Goal: Task Accomplishment & Management: Use online tool/utility

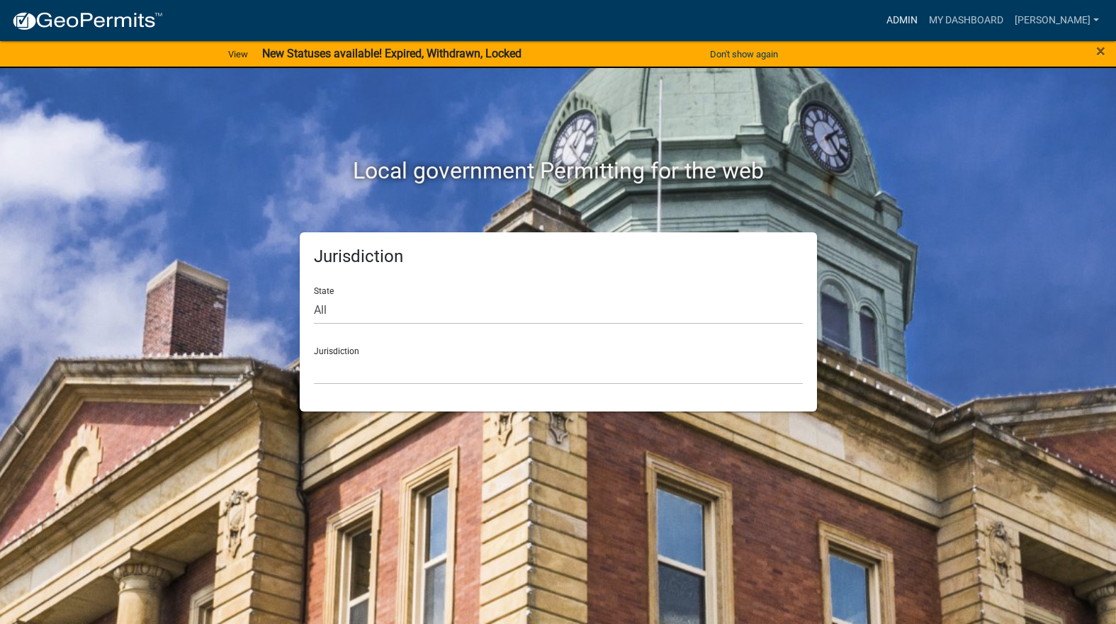
click at [924, 26] on link "Admin" at bounding box center [902, 20] width 43 height 27
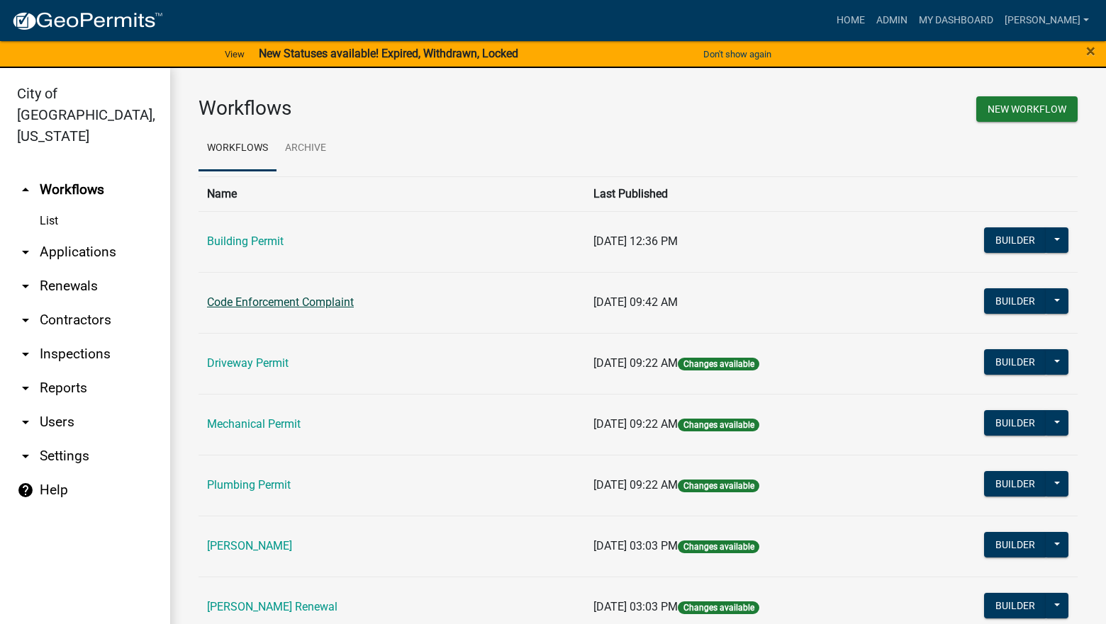
click at [343, 296] on link "Code Enforcement Complaint" at bounding box center [280, 302] width 147 height 13
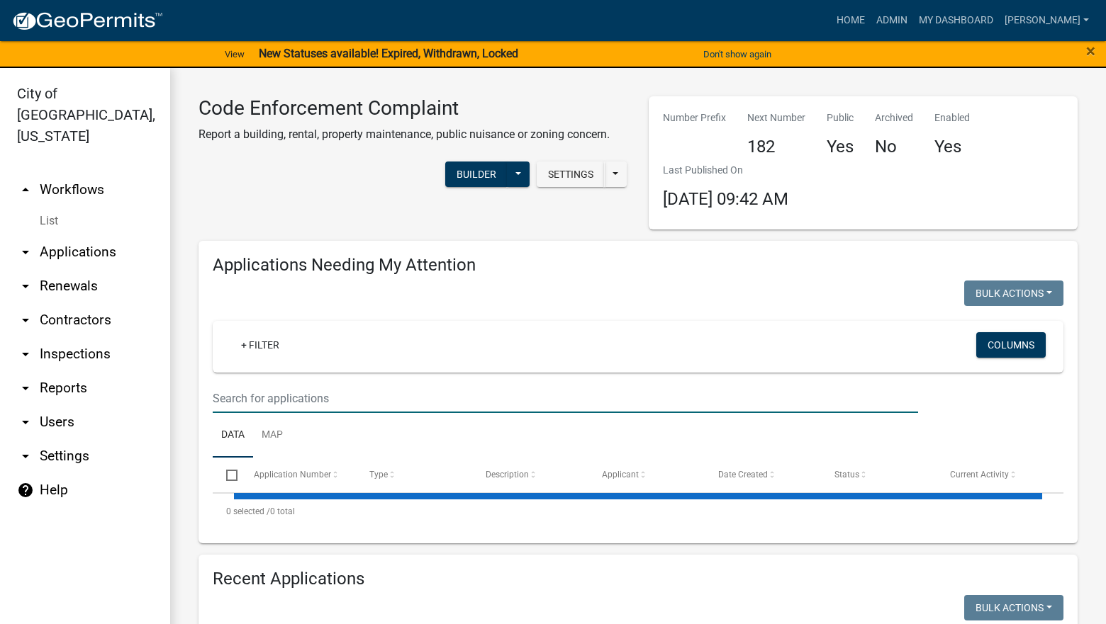
click at [298, 398] on input "text" at bounding box center [565, 398] width 705 height 29
select select "3: 100"
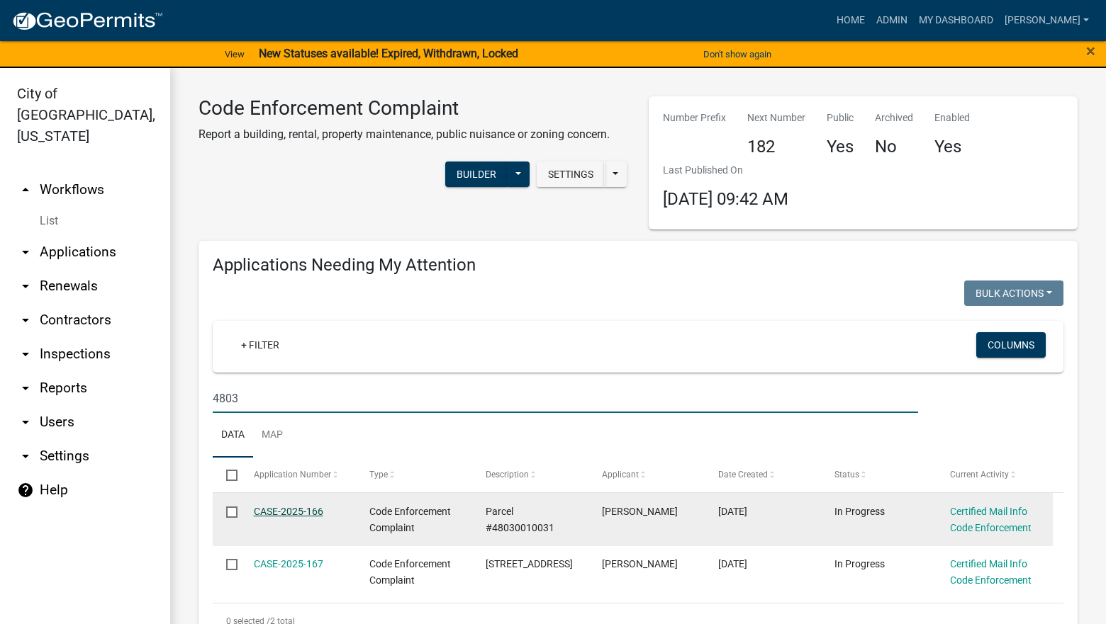
type input "4803"
click at [295, 508] on link "CASE-2025-166" at bounding box center [288, 511] width 69 height 11
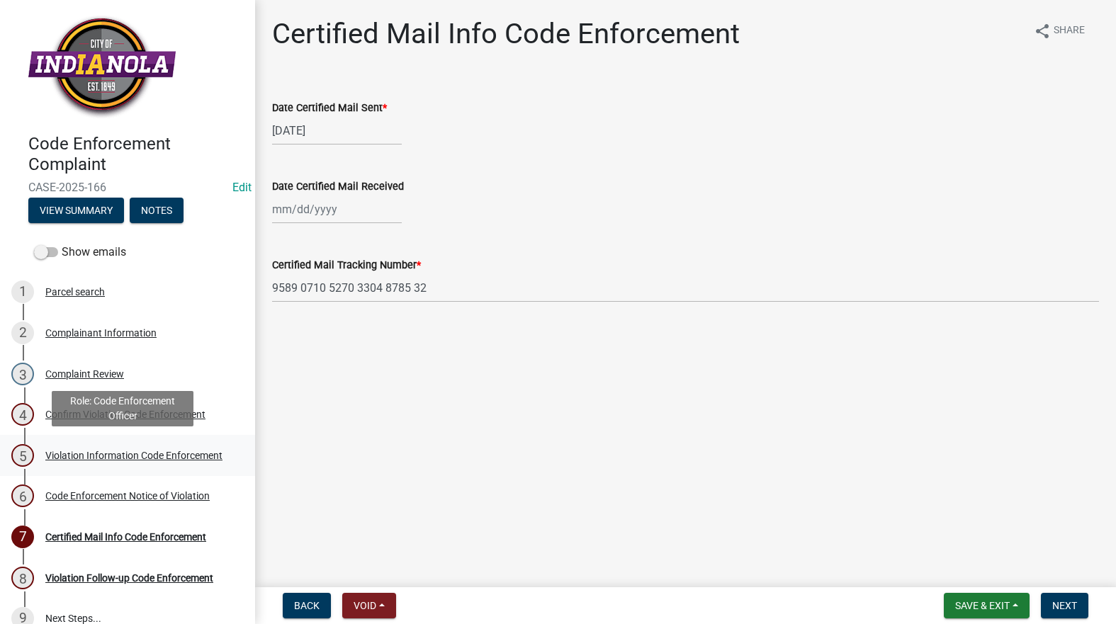
click at [123, 461] on div "Violation Information Code Enforcement" at bounding box center [133, 456] width 177 height 10
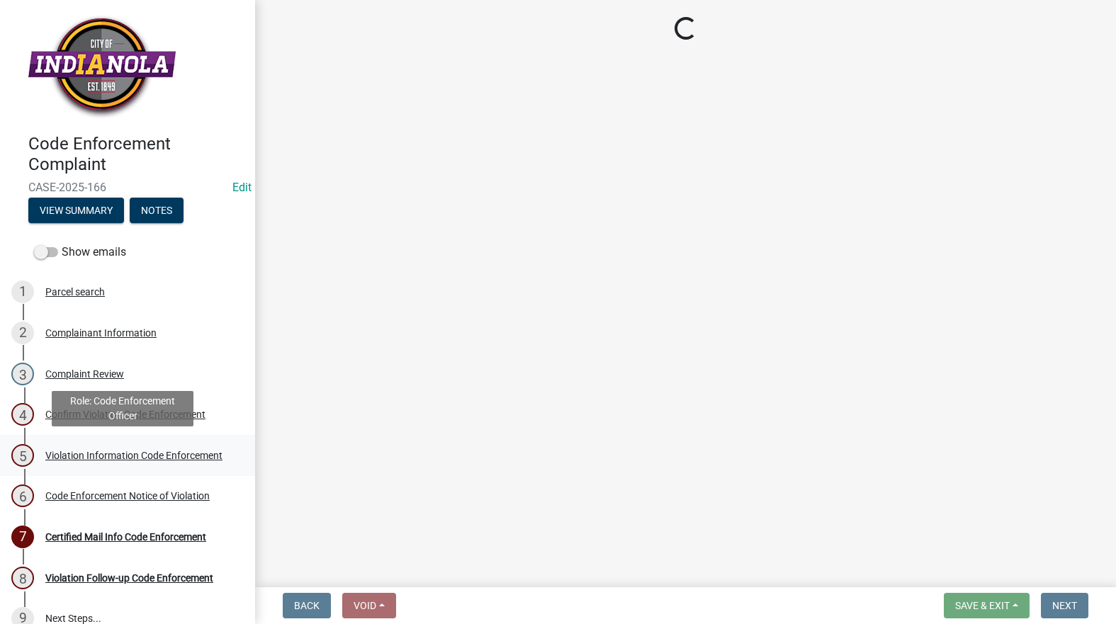
select select "634d5426-b8b3-48ee-aa1e-d523f7499186"
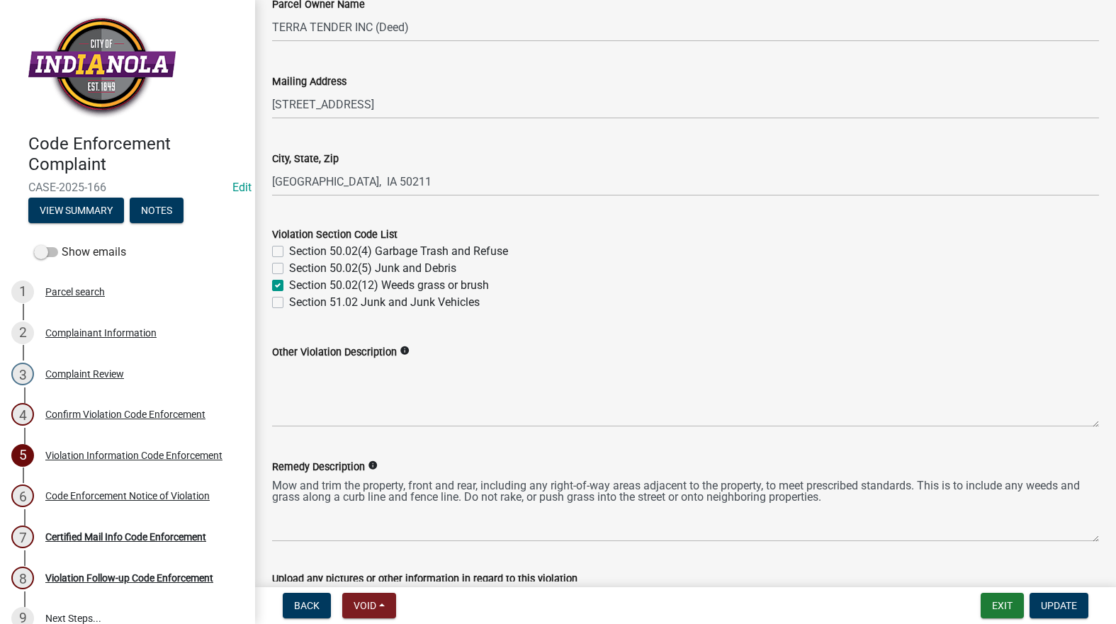
scroll to position [496, 0]
